Goal: Task Accomplishment & Management: Use online tool/utility

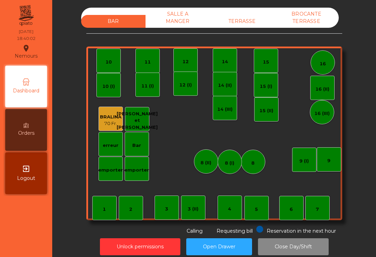
click at [317, 209] on div "7" at bounding box center [316, 209] width 3 height 7
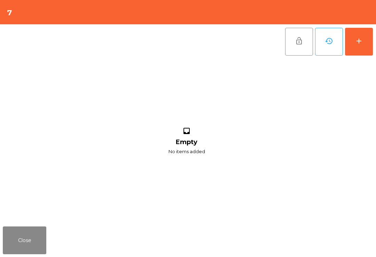
click at [364, 31] on button "add" at bounding box center [359, 42] width 28 height 28
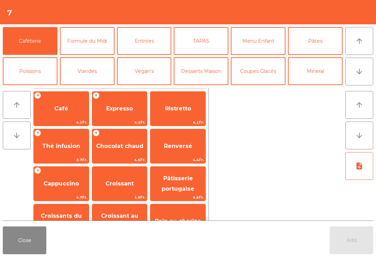
click at [315, 70] on button "Mineral" at bounding box center [315, 71] width 55 height 28
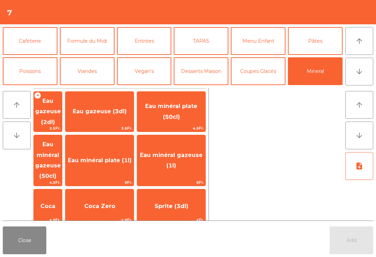
click at [185, 114] on span "Eau minéral plate (50cl)" at bounding box center [171, 111] width 52 height 17
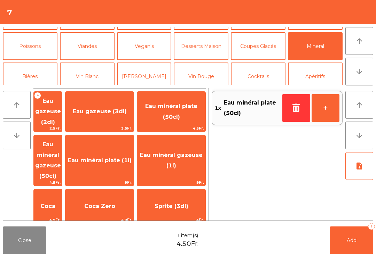
scroll to position [27, 0]
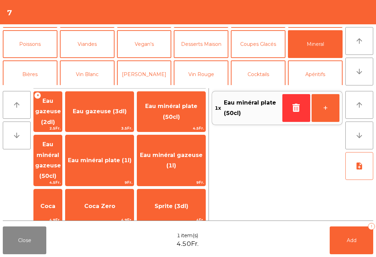
click at [37, 78] on button "Bières" at bounding box center [30, 75] width 55 height 28
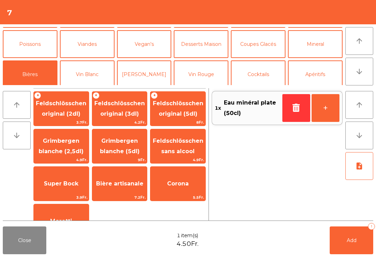
click at [126, 111] on span "Feldschlösschen original (3dl)" at bounding box center [119, 108] width 50 height 17
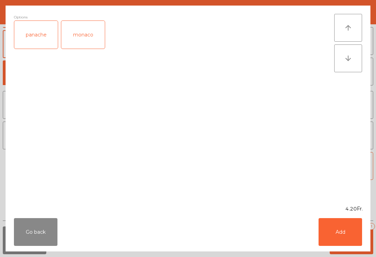
click at [341, 232] on button "Add" at bounding box center [339, 232] width 43 height 28
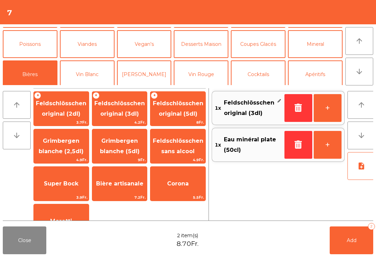
click at [362, 240] on button "Add 2" at bounding box center [350, 241] width 43 height 28
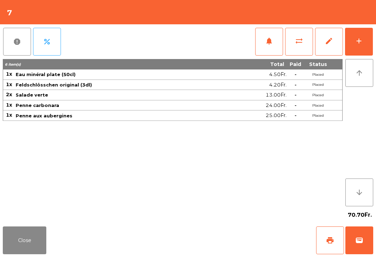
click at [40, 254] on button "Close" at bounding box center [24, 241] width 43 height 28
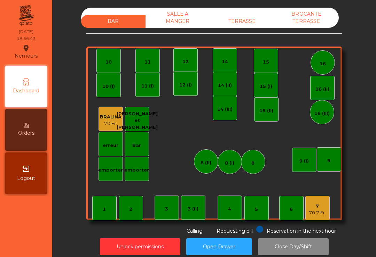
click at [194, 49] on div "12" at bounding box center [185, 60] width 24 height 24
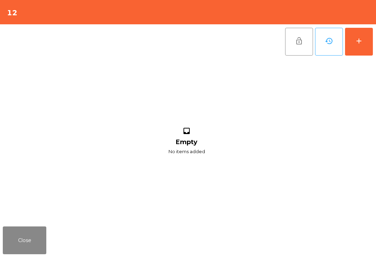
click at [361, 41] on div "add" at bounding box center [358, 41] width 8 height 8
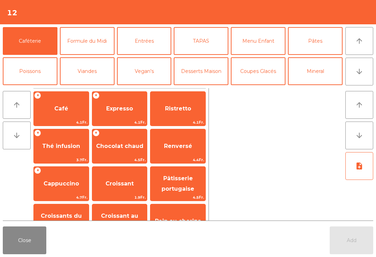
click at [326, 80] on button "Mineral" at bounding box center [315, 71] width 55 height 28
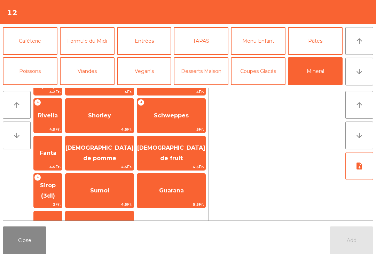
click at [178, 145] on span "[DEMOGRAPHIC_DATA] de fruit" at bounding box center [171, 153] width 68 height 17
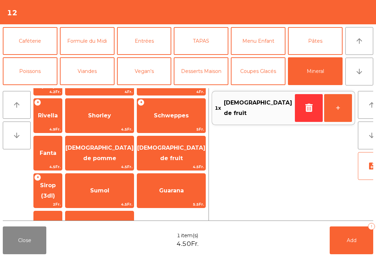
scroll to position [171, 0]
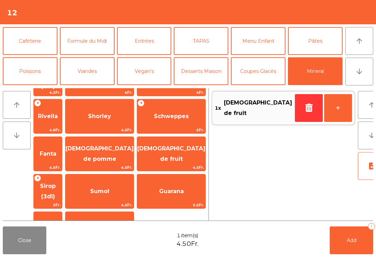
click at [323, 231] on div "Close 1 item(s) 4.50Fr. Add 1" at bounding box center [188, 240] width 376 height 33
click at [366, 246] on button "Add 1" at bounding box center [350, 241] width 43 height 28
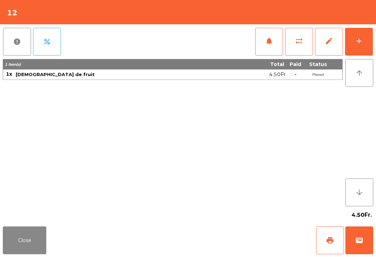
click at [361, 44] on div "add" at bounding box center [358, 41] width 8 height 8
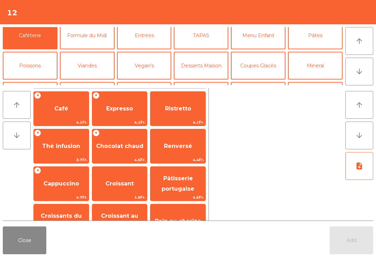
scroll to position [62, 0]
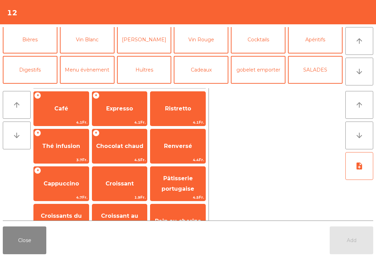
click at [318, 45] on button "Apéritifs" at bounding box center [315, 40] width 55 height 28
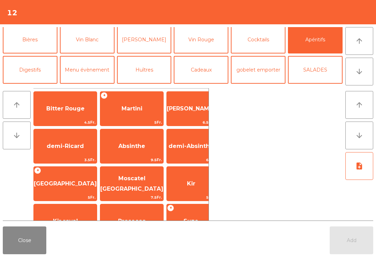
scroll to position [62, 0]
click at [76, 103] on span "Bitter Rouge" at bounding box center [65, 108] width 63 height 19
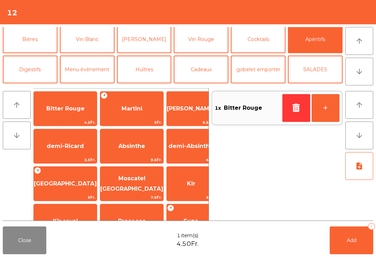
click at [355, 250] on button "Add 1" at bounding box center [350, 241] width 43 height 28
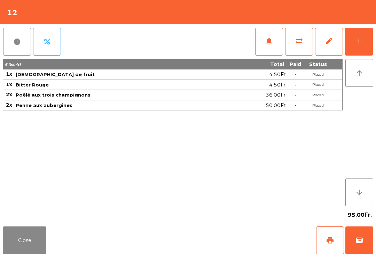
click at [34, 238] on button "Close" at bounding box center [24, 241] width 43 height 28
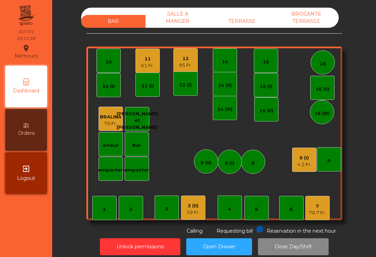
click at [304, 161] on div "4.2 Fr." at bounding box center [304, 164] width 14 height 7
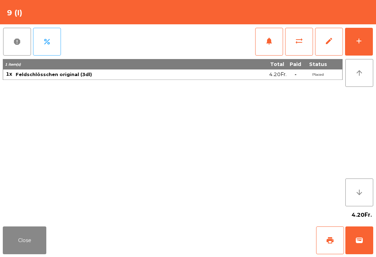
click at [359, 40] on div "add" at bounding box center [358, 41] width 8 height 8
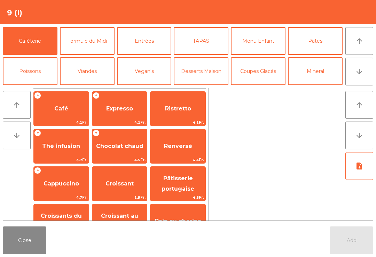
scroll to position [38, 0]
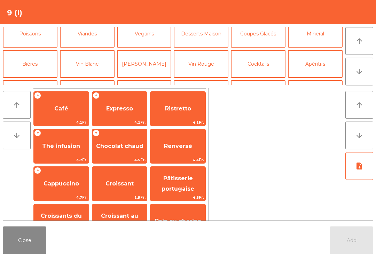
click at [37, 38] on button "Poissons" at bounding box center [30, 34] width 55 height 28
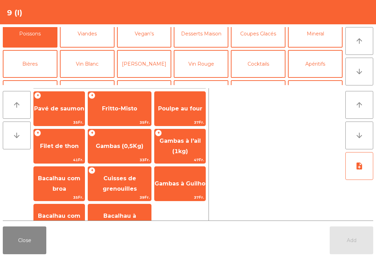
scroll to position [21, 0]
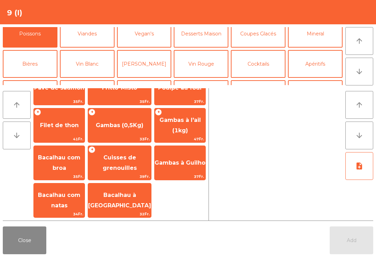
click at [118, 205] on span "Bacalhau à [GEOGRAPHIC_DATA]" at bounding box center [119, 201] width 63 height 30
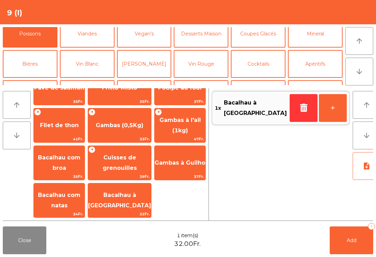
click at [356, 244] on button "Add 1" at bounding box center [350, 241] width 43 height 28
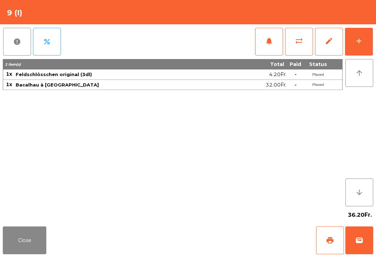
click at [13, 253] on button "Close" at bounding box center [24, 241] width 43 height 28
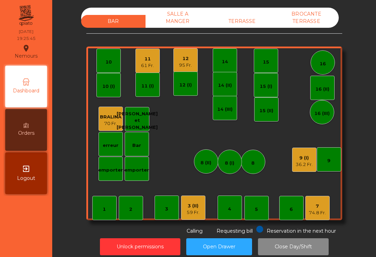
click at [184, 59] on div "12" at bounding box center [185, 58] width 13 height 7
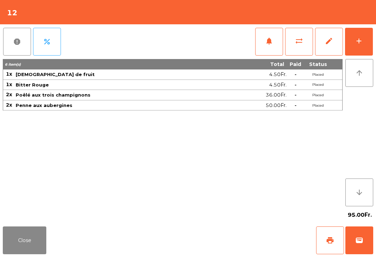
click at [261, 47] on button "notifications" at bounding box center [269, 42] width 28 height 28
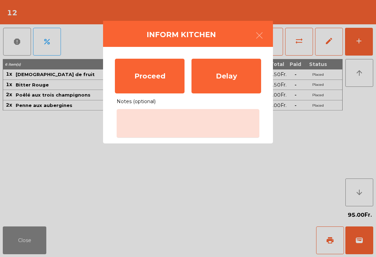
click at [143, 81] on div "Proceed" at bounding box center [150, 76] width 70 height 35
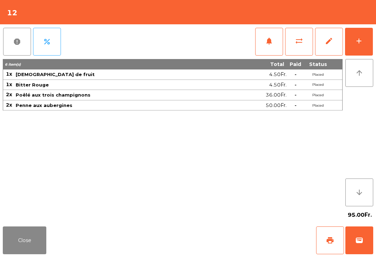
click at [365, 48] on button "add" at bounding box center [359, 42] width 28 height 28
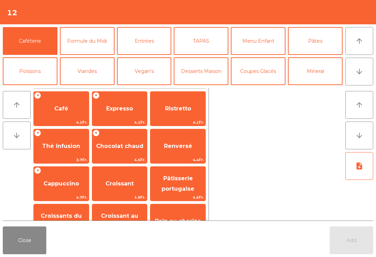
scroll to position [6, 0]
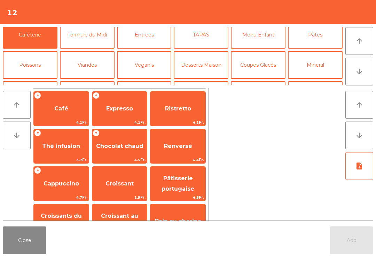
click at [319, 64] on button "Mineral" at bounding box center [315, 65] width 55 height 28
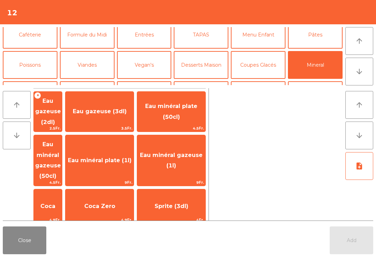
click at [185, 114] on span "Eau minéral plate (50cl)" at bounding box center [171, 111] width 52 height 17
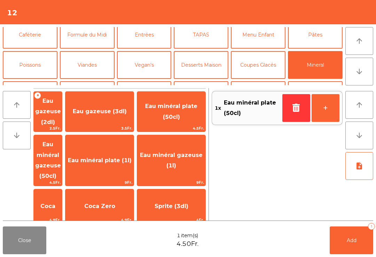
click at [370, 252] on button "Add 1" at bounding box center [350, 241] width 43 height 28
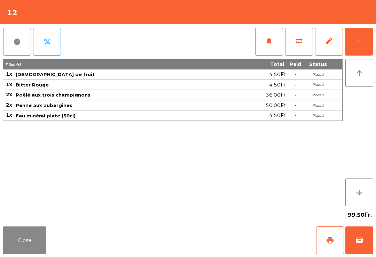
click at [28, 238] on button "Close" at bounding box center [24, 241] width 43 height 28
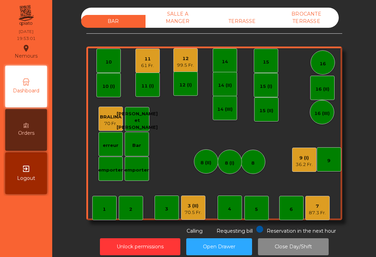
click at [300, 157] on div "9 (I)" at bounding box center [303, 158] width 17 height 7
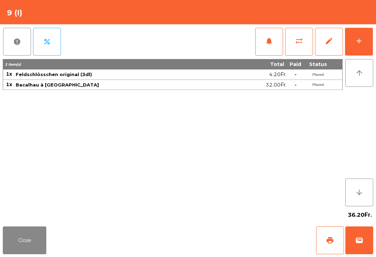
click at [322, 245] on button "print" at bounding box center [330, 241] width 28 height 28
